Goal: Navigation & Orientation: Find specific page/section

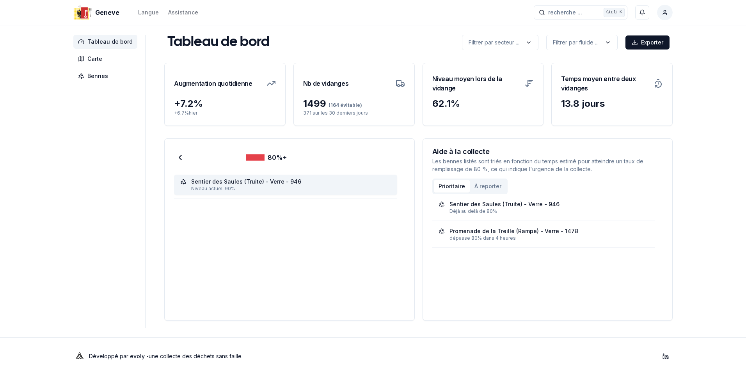
click at [223, 184] on div "Sentier des Saules (Truite) - Verre - 946" at bounding box center [246, 182] width 110 height 8
click at [102, 39] on span "Tableau de bord" at bounding box center [109, 42] width 45 height 8
